Goal: Transaction & Acquisition: Purchase product/service

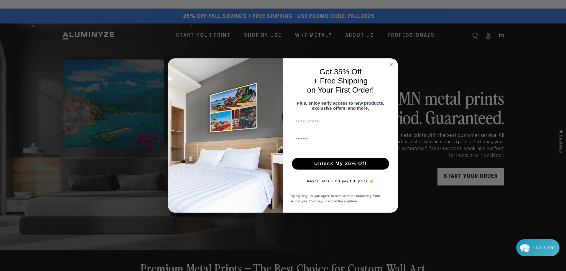
click at [390, 62] on circle "Close dialog" at bounding box center [391, 64] width 7 height 7
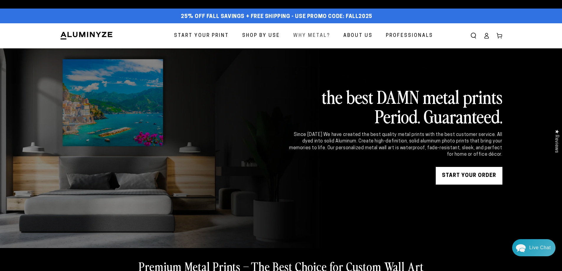
click at [325, 35] on span "Why Metal?" at bounding box center [311, 36] width 37 height 9
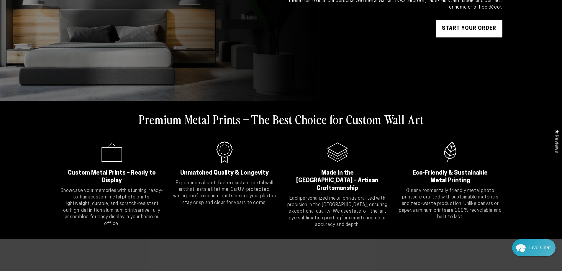
scroll to position [147, 0]
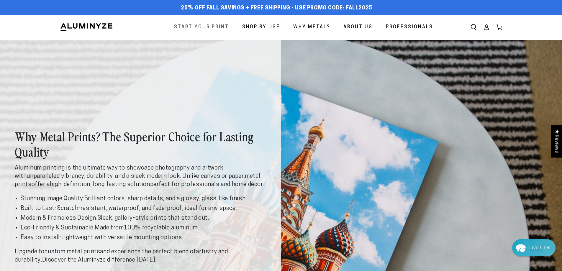
click at [198, 24] on span "Start Your Print" at bounding box center [201, 27] width 55 height 9
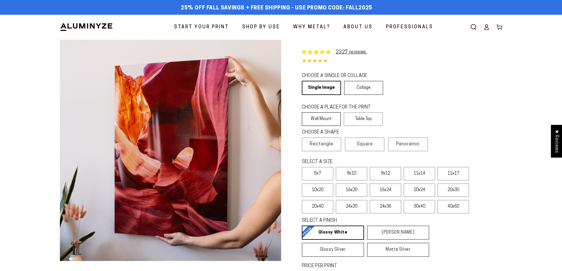
select select "**********"
click at [329, 117] on label "Wall Mount" at bounding box center [321, 119] width 39 height 14
click at [419, 146] on span "Panoramic" at bounding box center [408, 144] width 24 height 5
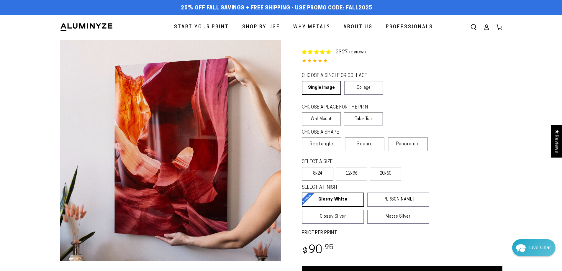
click at [323, 175] on label "8x24" at bounding box center [318, 174] width 32 height 14
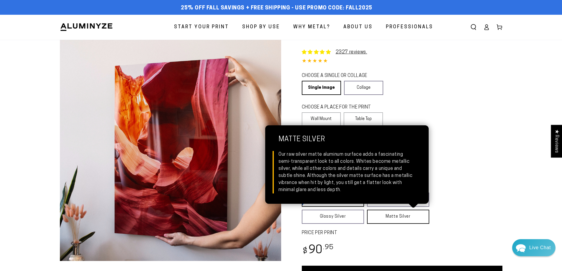
click at [381, 218] on link "Matte Silver Matte Silver Our raw silver matte aluminum surface adds a fascinat…" at bounding box center [398, 217] width 62 height 14
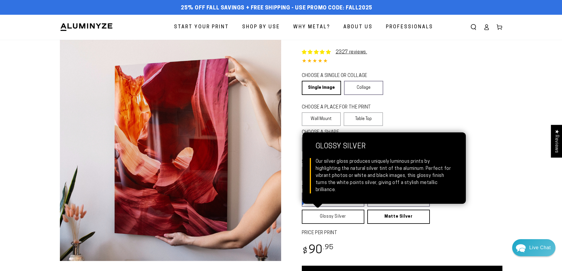
click at [350, 217] on link "Glossy Silver Glossy Silver Our silver gloss produces uniquely luminous prints …" at bounding box center [333, 217] width 62 height 14
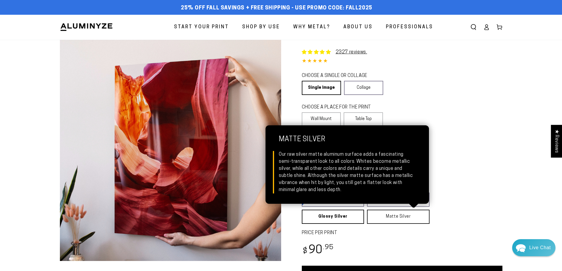
click at [379, 216] on link "Matte Silver Matte Silver Our raw silver matte aluminum surface adds a fascinat…" at bounding box center [398, 217] width 62 height 14
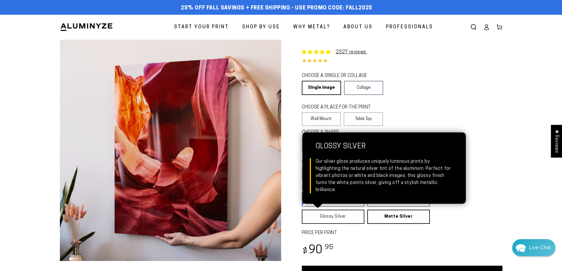
click at [349, 217] on link "Glossy Silver Glossy Silver Our silver gloss produces uniquely luminous prints …" at bounding box center [333, 217] width 62 height 14
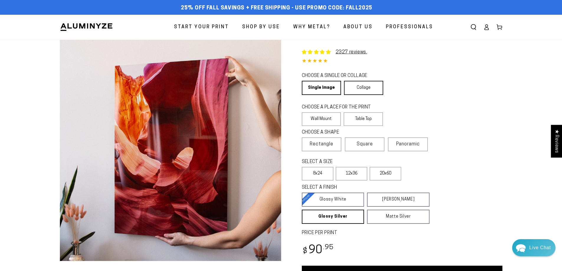
click at [372, 82] on link "Collage" at bounding box center [363, 88] width 39 height 14
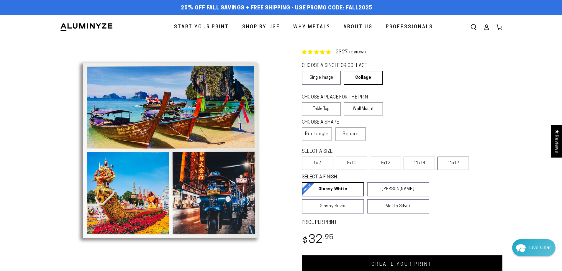
click at [461, 164] on label "11x17" at bounding box center [453, 164] width 32 height 14
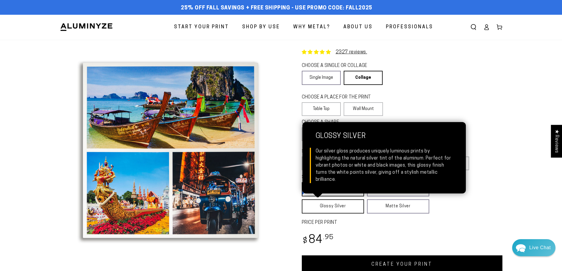
click at [339, 209] on link "Glossy Silver Glossy Silver Our silver gloss produces uniquely luminous prints …" at bounding box center [333, 206] width 62 height 14
click at [340, 209] on link "Glossy Silver Glossy Silver Our silver gloss produces uniquely luminous prints …" at bounding box center [333, 206] width 62 height 14
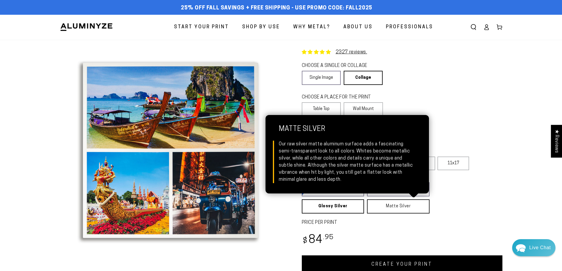
click at [380, 209] on link "Matte Silver Matte Silver Our raw silver matte aluminum surface adds a fascinat…" at bounding box center [398, 206] width 62 height 14
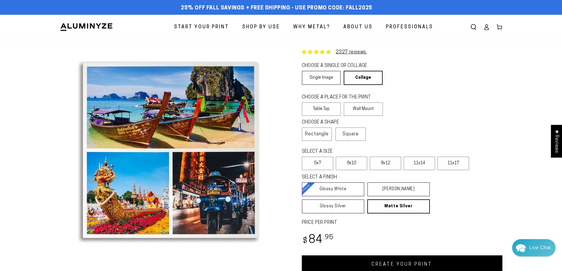
click at [371, 225] on label "PRICE PER PRINT" at bounding box center [402, 222] width 200 height 7
click at [329, 75] on link "Single Image" at bounding box center [321, 78] width 39 height 14
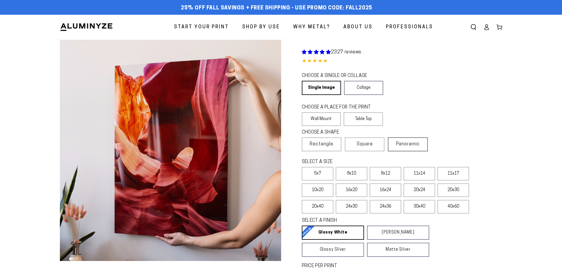
click at [401, 148] on label "Panoramic" at bounding box center [407, 144] width 39 height 14
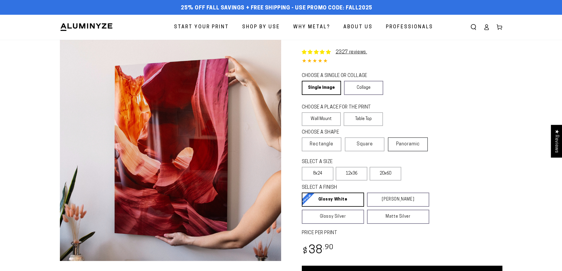
select select "**********"
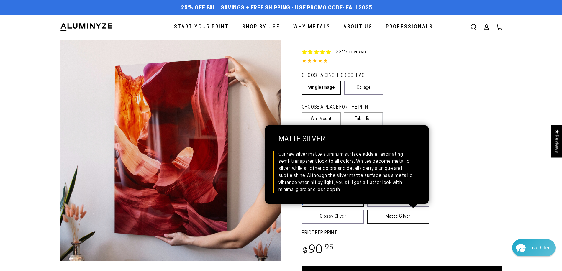
click at [383, 217] on link "Matte Silver Matte Silver Our raw silver matte aluminum surface adds a fascinat…" at bounding box center [398, 217] width 62 height 14
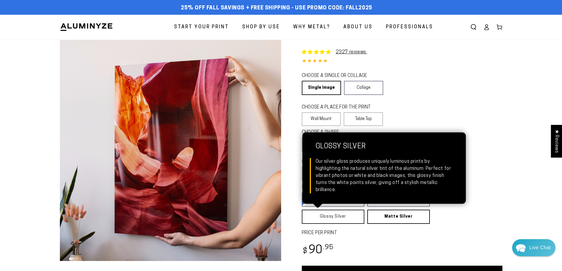
click at [344, 221] on link "Glossy Silver Glossy Silver Our silver gloss produces uniquely luminous prints …" at bounding box center [333, 217] width 62 height 14
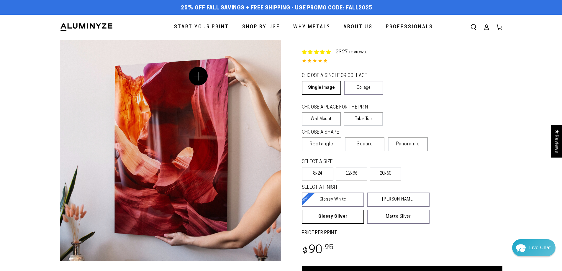
click at [198, 76] on button "Open media 1 in modal" at bounding box center [170, 150] width 221 height 221
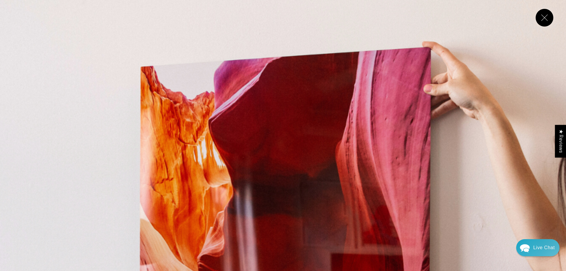
click at [546, 13] on button "Close" at bounding box center [545, 18] width 18 height 18
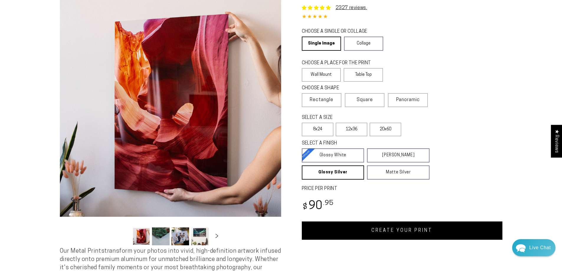
scroll to position [177, 0]
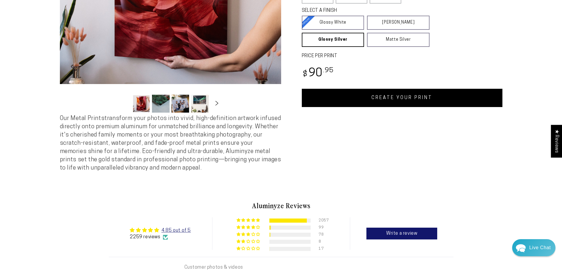
click at [215, 104] on icon "Slide right" at bounding box center [216, 103] width 9 height 4
click at [215, 105] on icon "Slide right" at bounding box center [216, 103] width 9 height 4
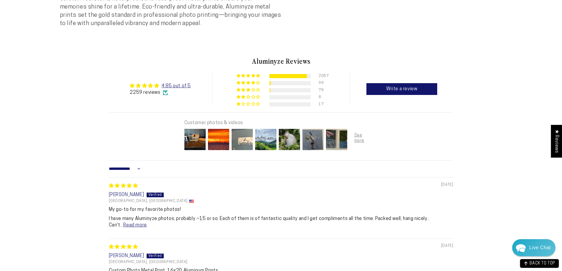
scroll to position [324, 0]
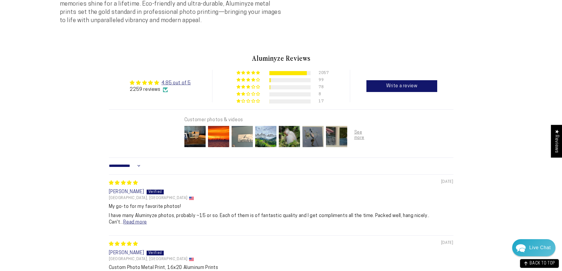
click at [248, 146] on img at bounding box center [242, 137] width 24 height 24
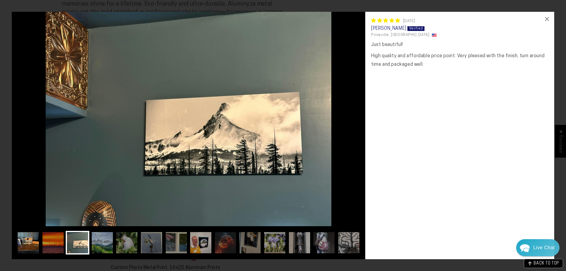
click at [19, 246] on img at bounding box center [29, 243] width 24 height 24
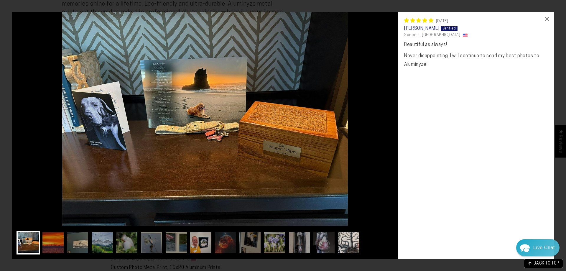
click at [348, 244] on img at bounding box center [349, 243] width 24 height 24
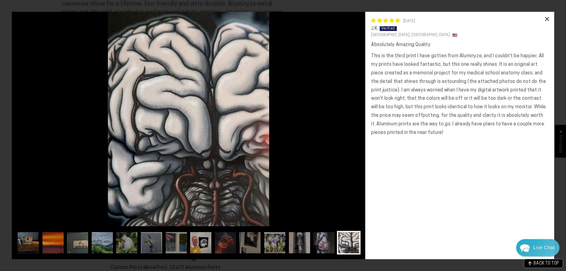
click at [547, 16] on div "×" at bounding box center [547, 19] width 14 height 14
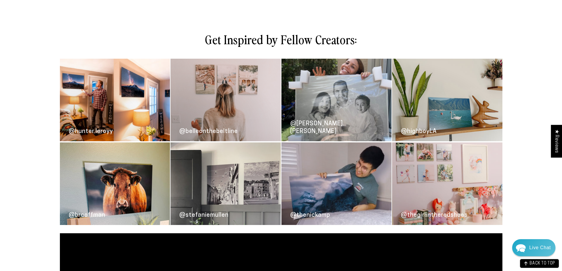
scroll to position [825, 0]
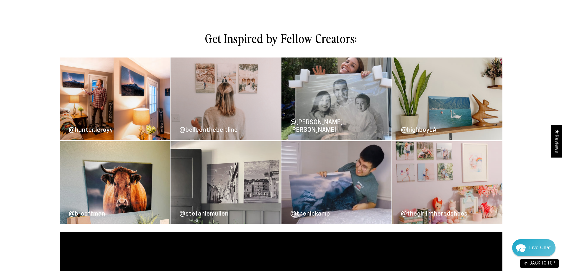
click at [265, 190] on link "@stefaniemullen" at bounding box center [225, 182] width 110 height 83
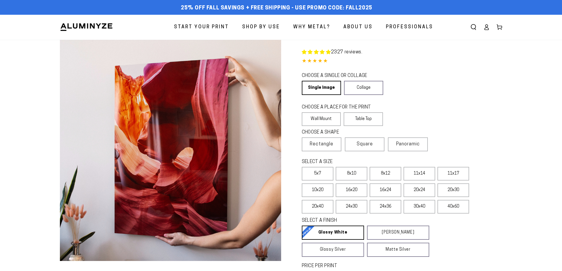
select select "**********"
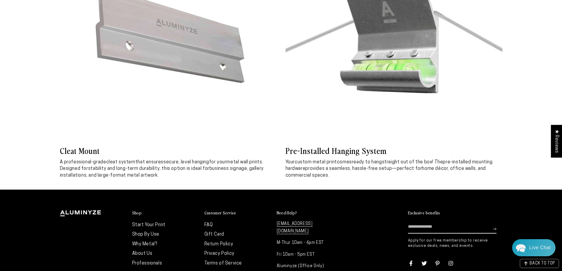
scroll to position [2733, 0]
